Goal: Transaction & Acquisition: Purchase product/service

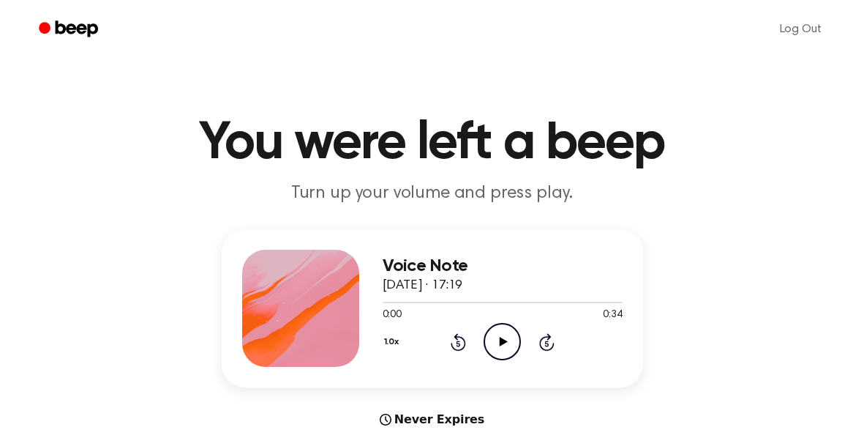
click at [503, 343] on icon at bounding box center [504, 342] width 8 height 10
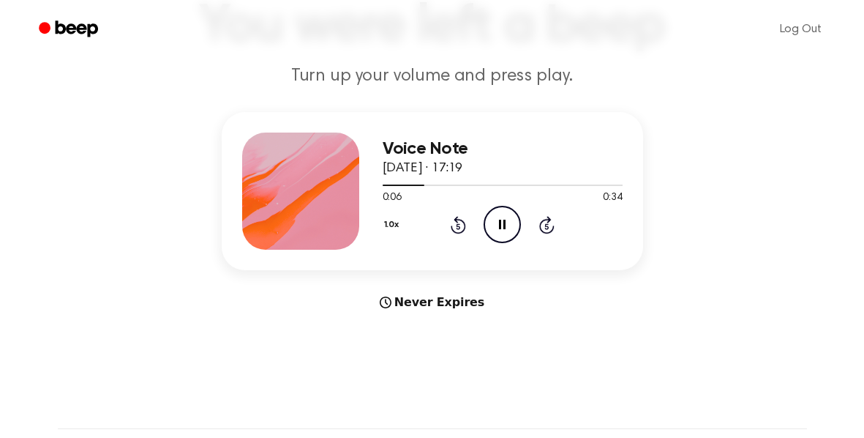
scroll to position [118, 0]
drag, startPoint x: 479, startPoint y: 239, endPoint x: 500, endPoint y: 225, distance: 25.4
click at [500, 225] on div "1.0x Rewind 5 seconds Play Audio Skip 5 seconds" at bounding box center [503, 223] width 240 height 37
click at [500, 225] on icon at bounding box center [504, 224] width 8 height 10
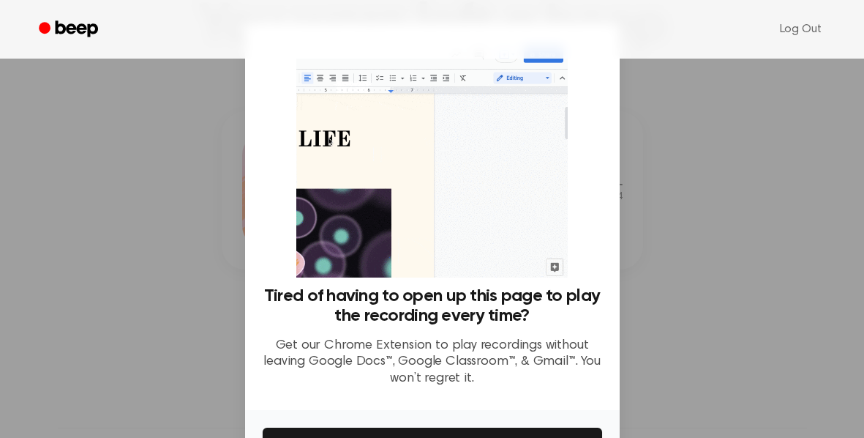
scroll to position [95, 0]
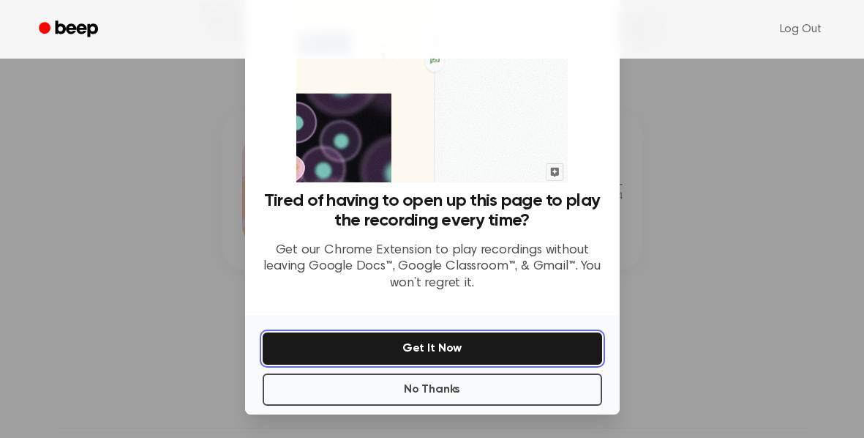
click at [450, 357] on button "Get It Now" at bounding box center [433, 348] width 340 height 32
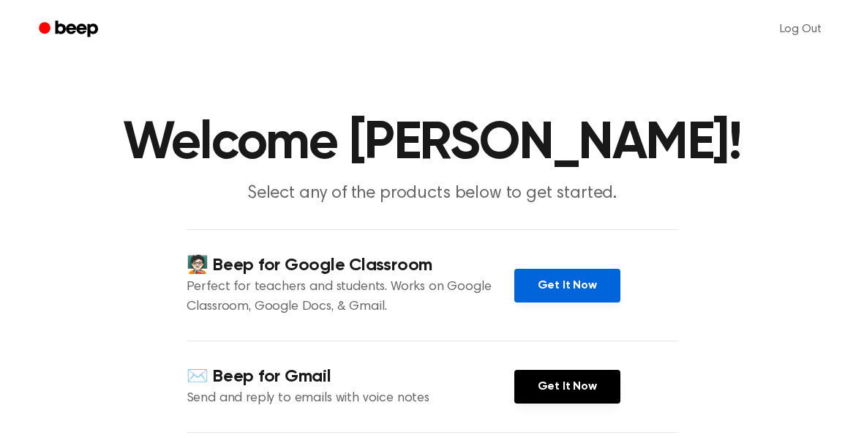
click at [560, 281] on link "Get It Now" at bounding box center [567, 286] width 106 height 34
